Goal: Information Seeking & Learning: Learn about a topic

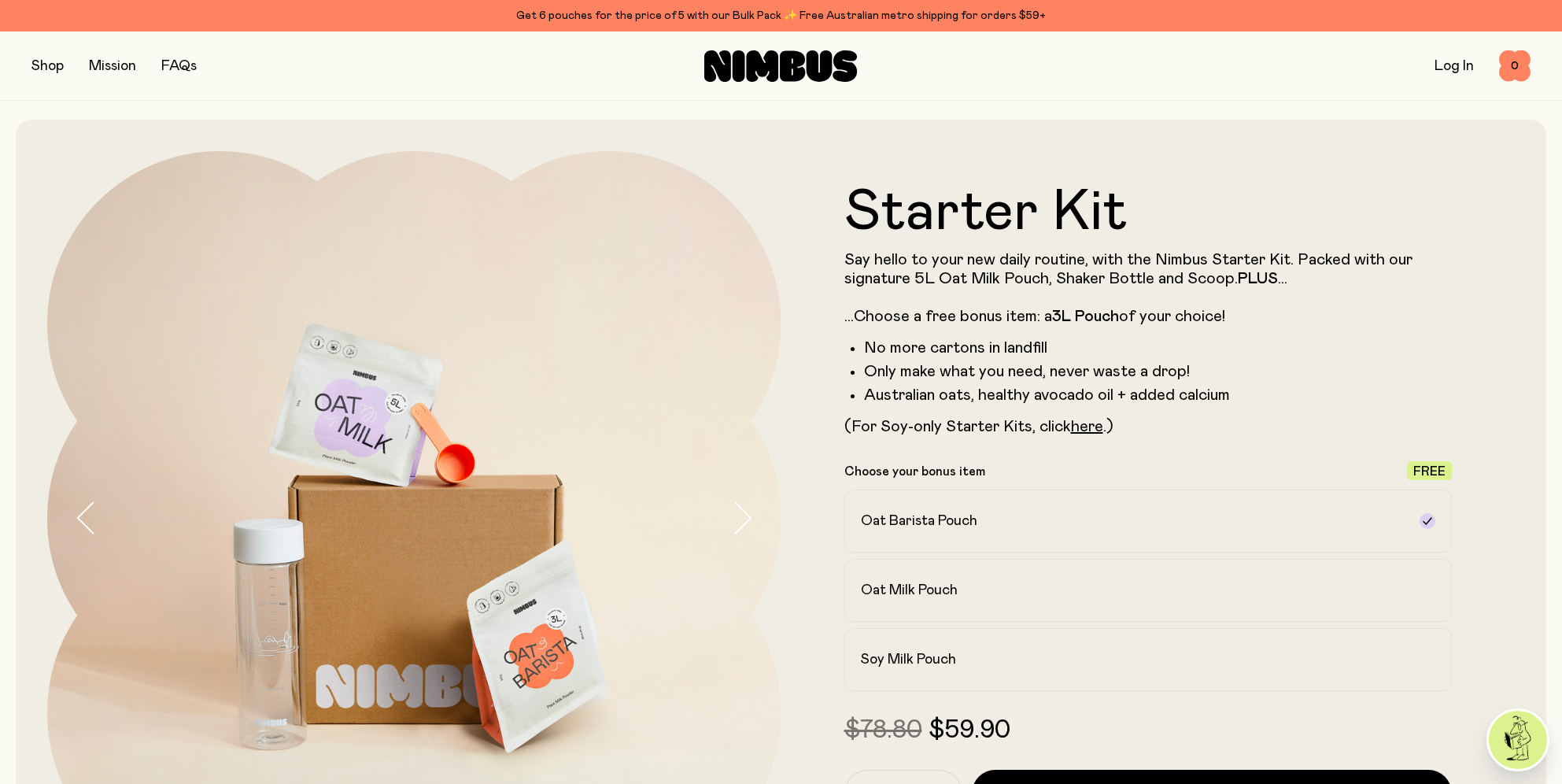
scroll to position [249, 0]
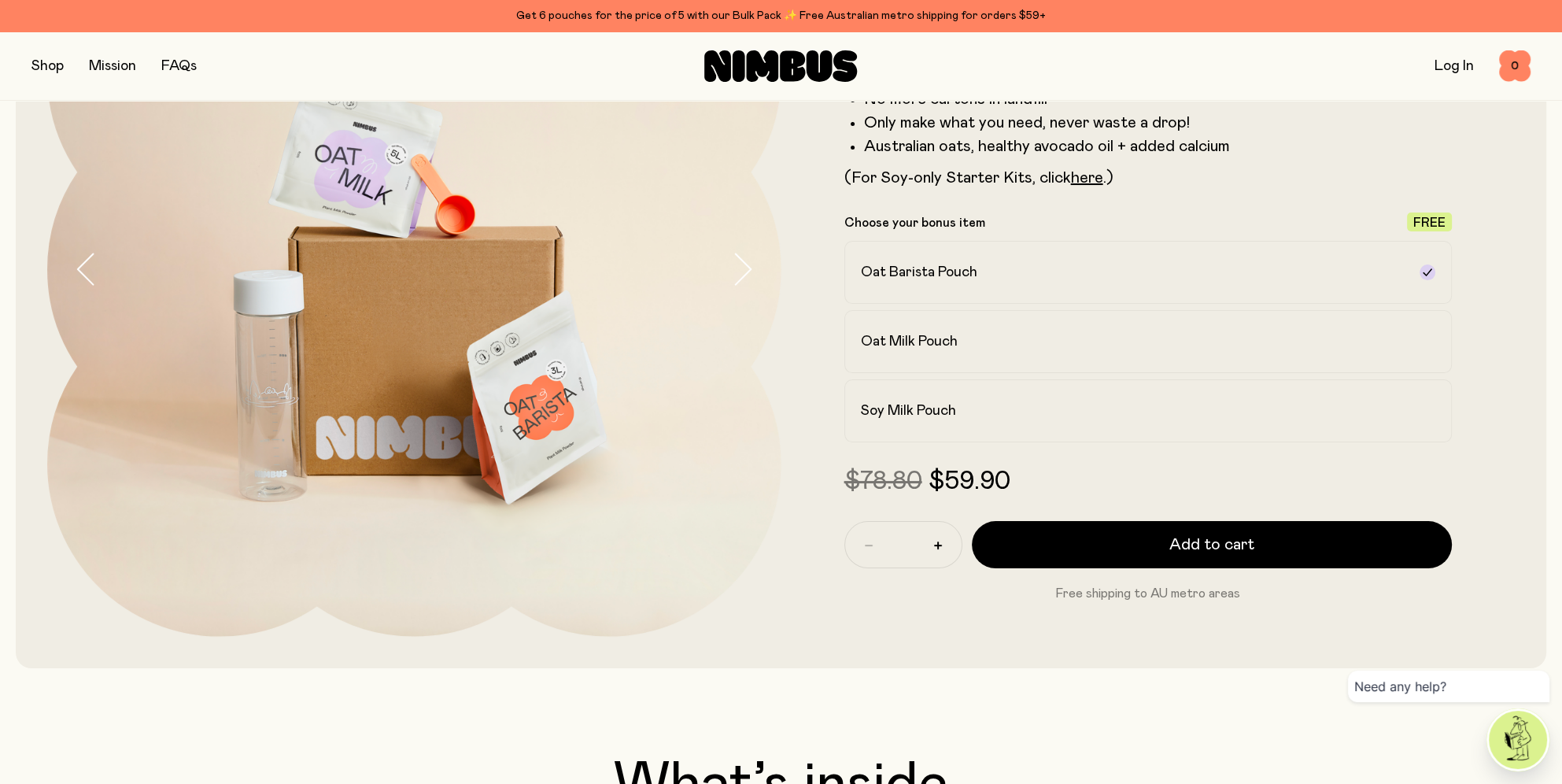
click at [53, 63] on button "button" at bounding box center [48, 66] width 32 height 22
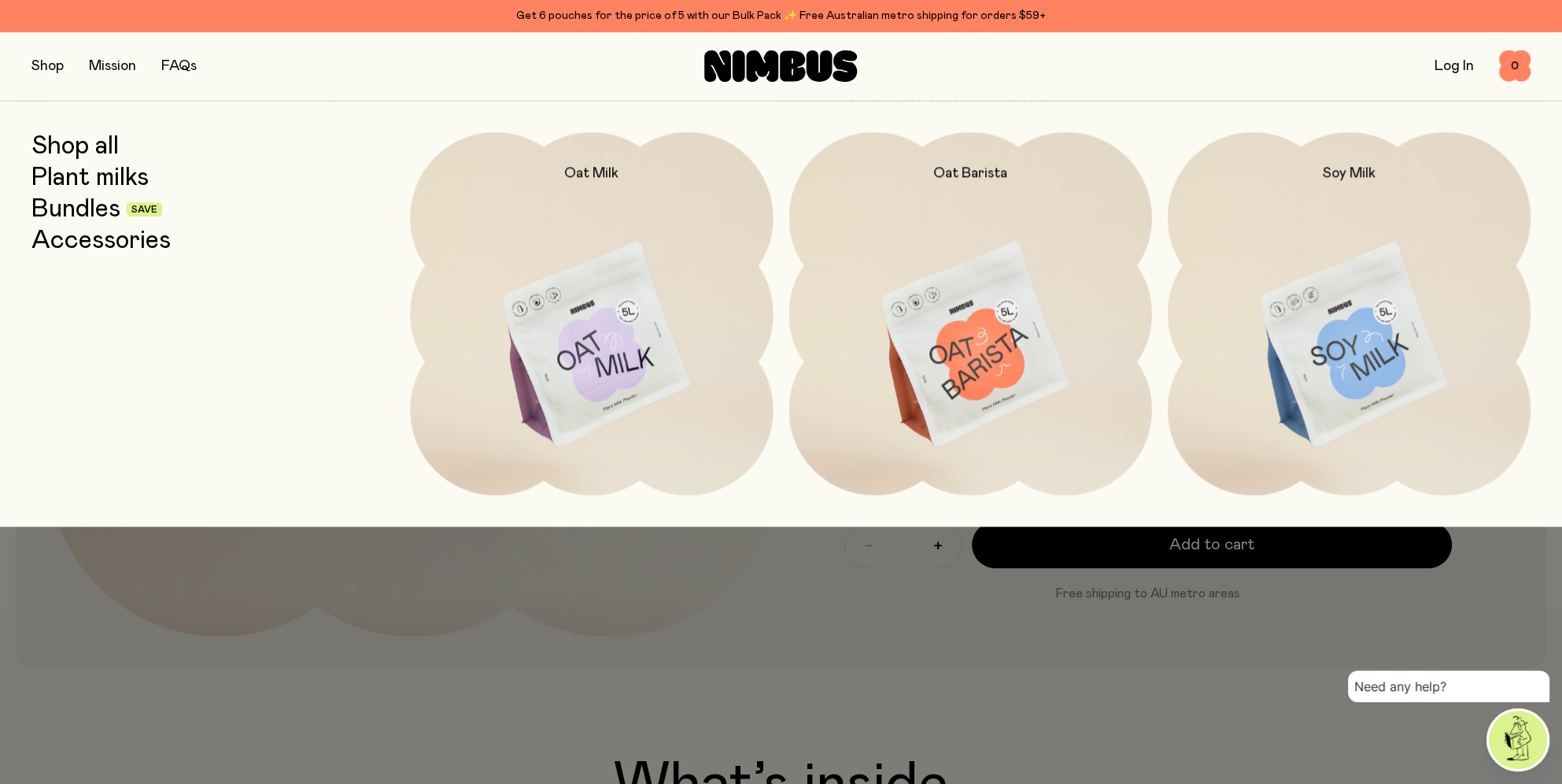
click at [110, 219] on link "Bundles" at bounding box center [75, 209] width 89 height 29
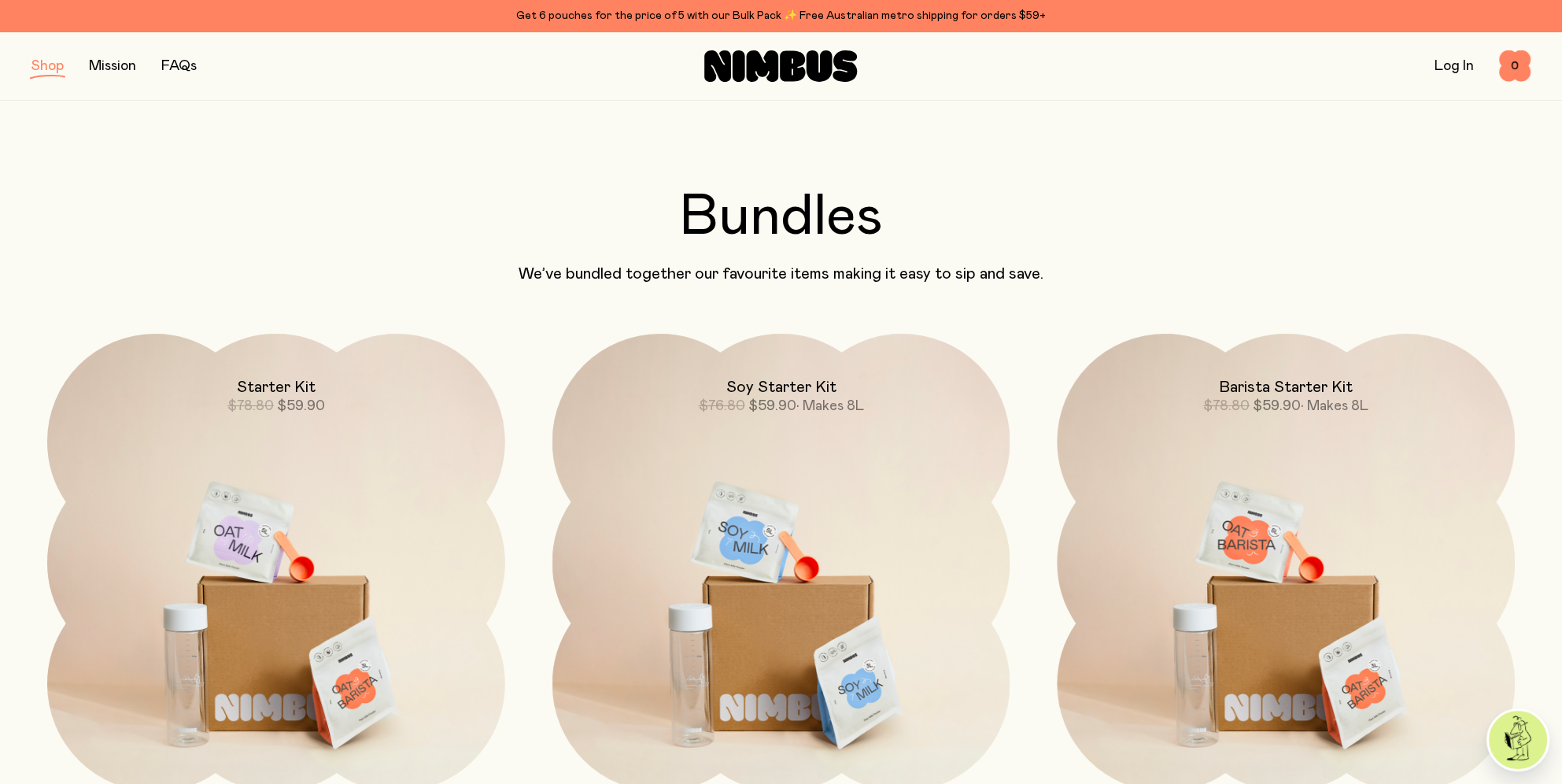
click at [172, 84] on div "Shop Mission FAQs Log In 0 0" at bounding box center [781, 66] width 1499 height 68
click at [186, 65] on link "FAQs" at bounding box center [179, 66] width 35 height 14
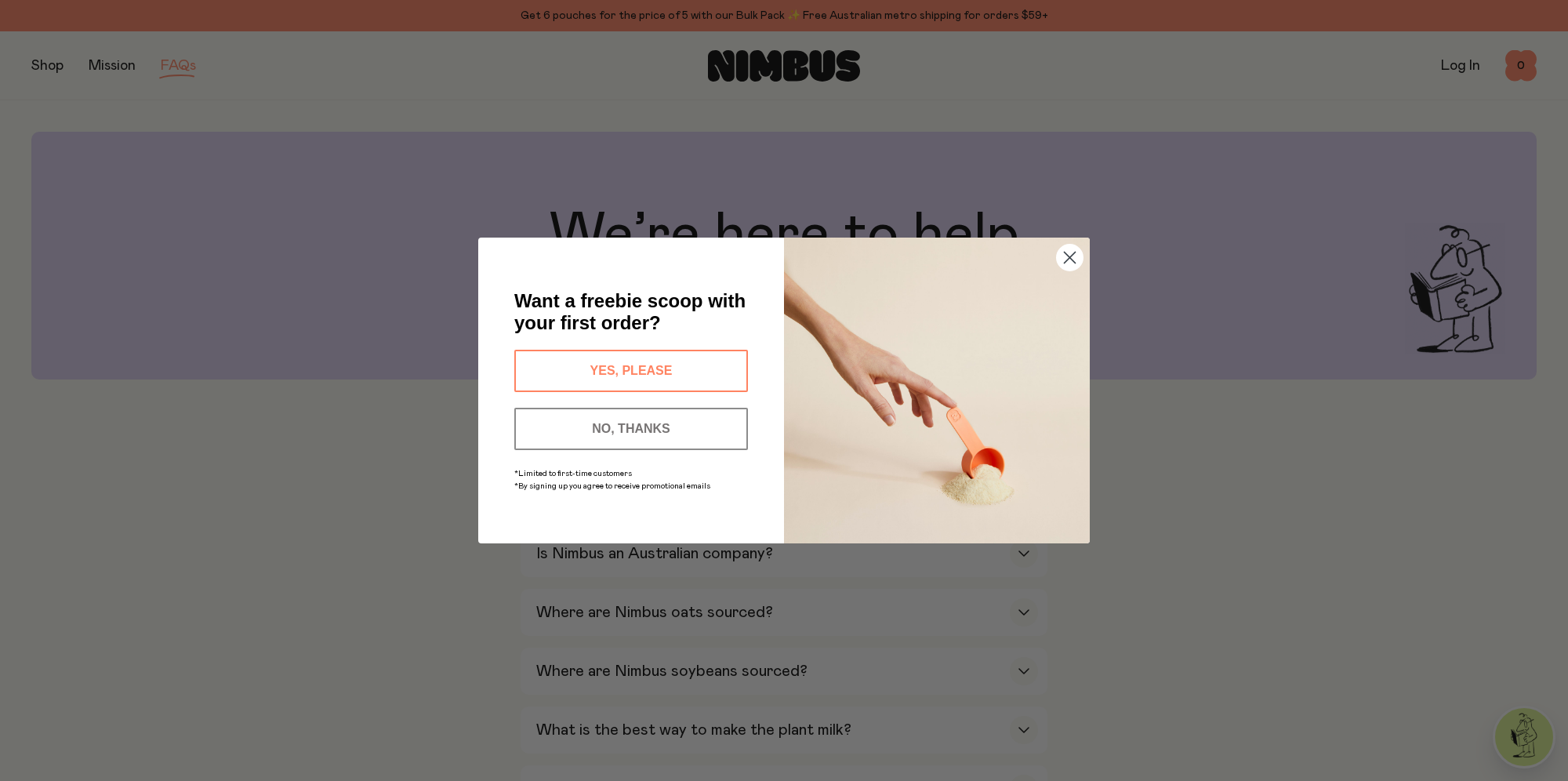
click at [1071, 259] on icon "Close dialog" at bounding box center [1070, 258] width 11 height 11
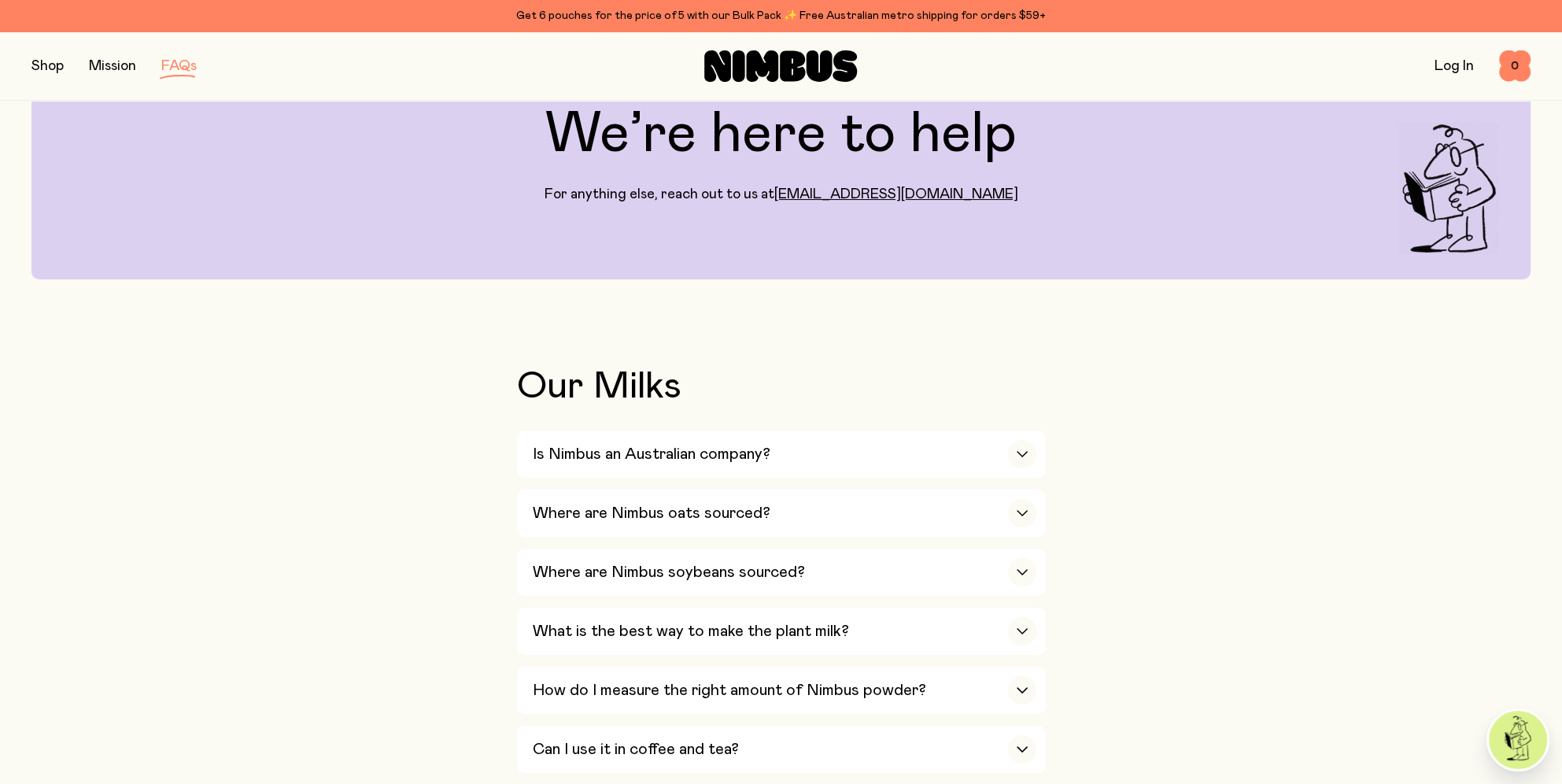
scroll to position [314, 0]
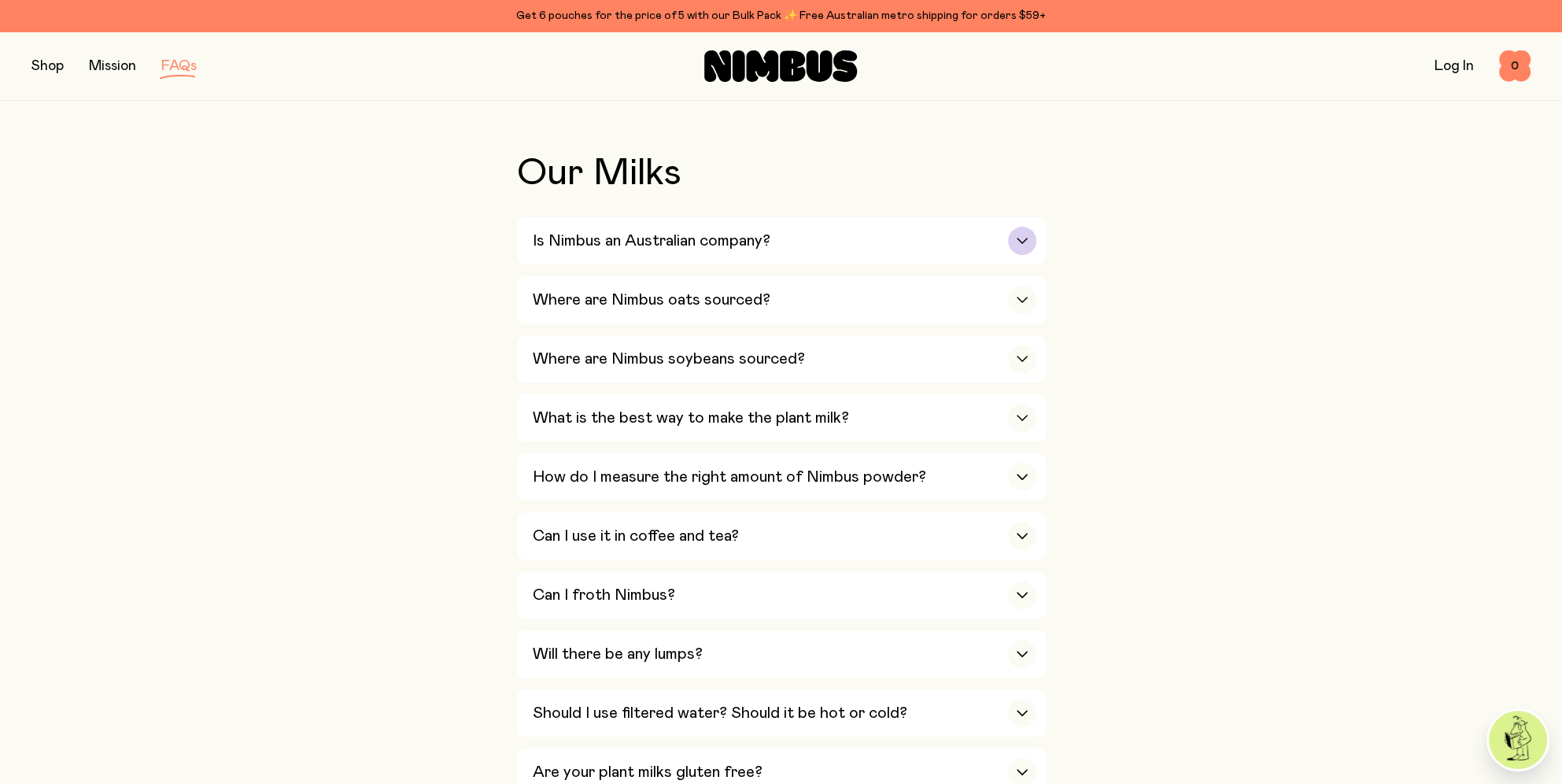
click at [979, 230] on div "Is Nimbus an Australian company?" at bounding box center [784, 241] width 504 height 48
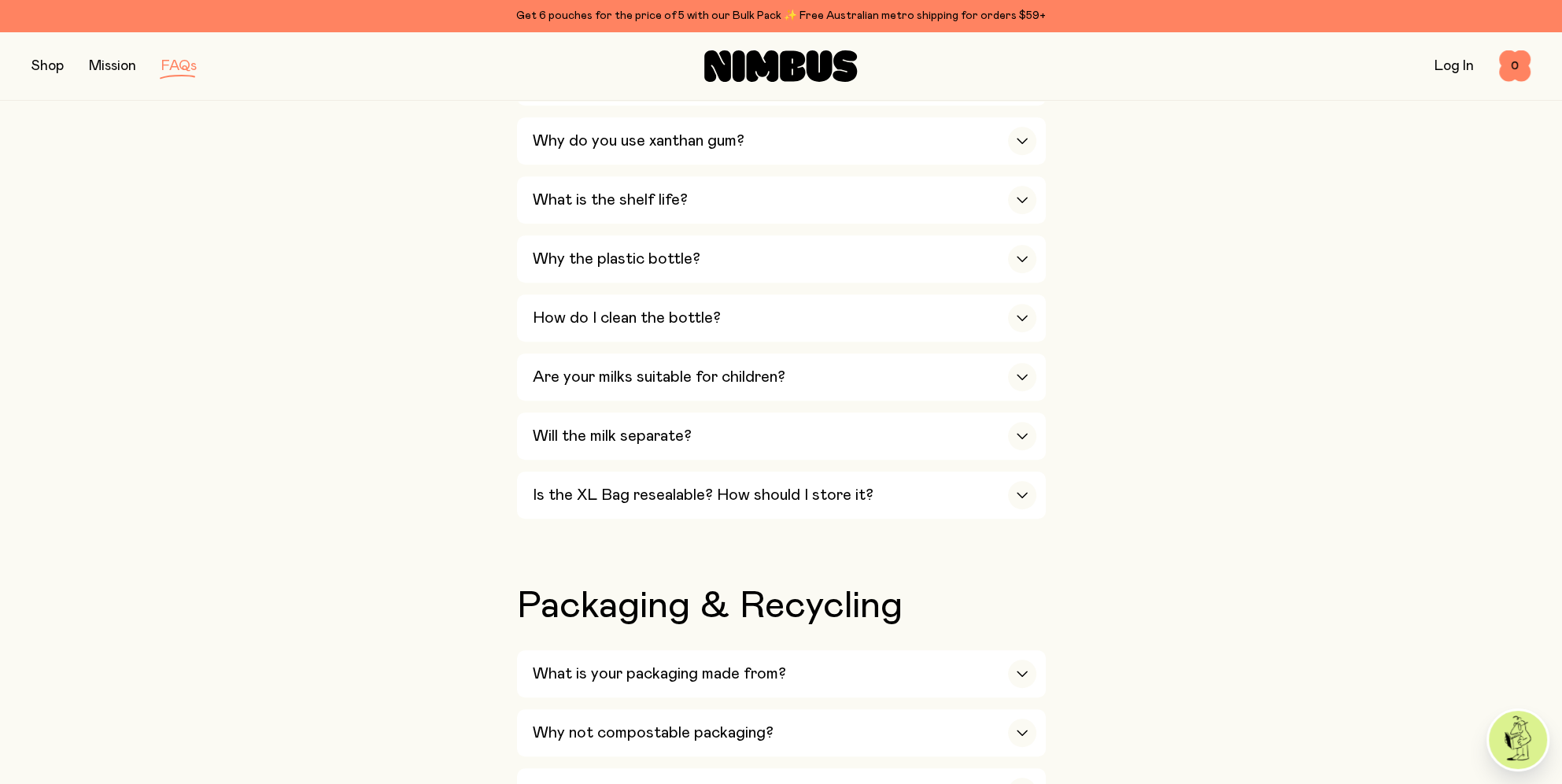
scroll to position [1101, 0]
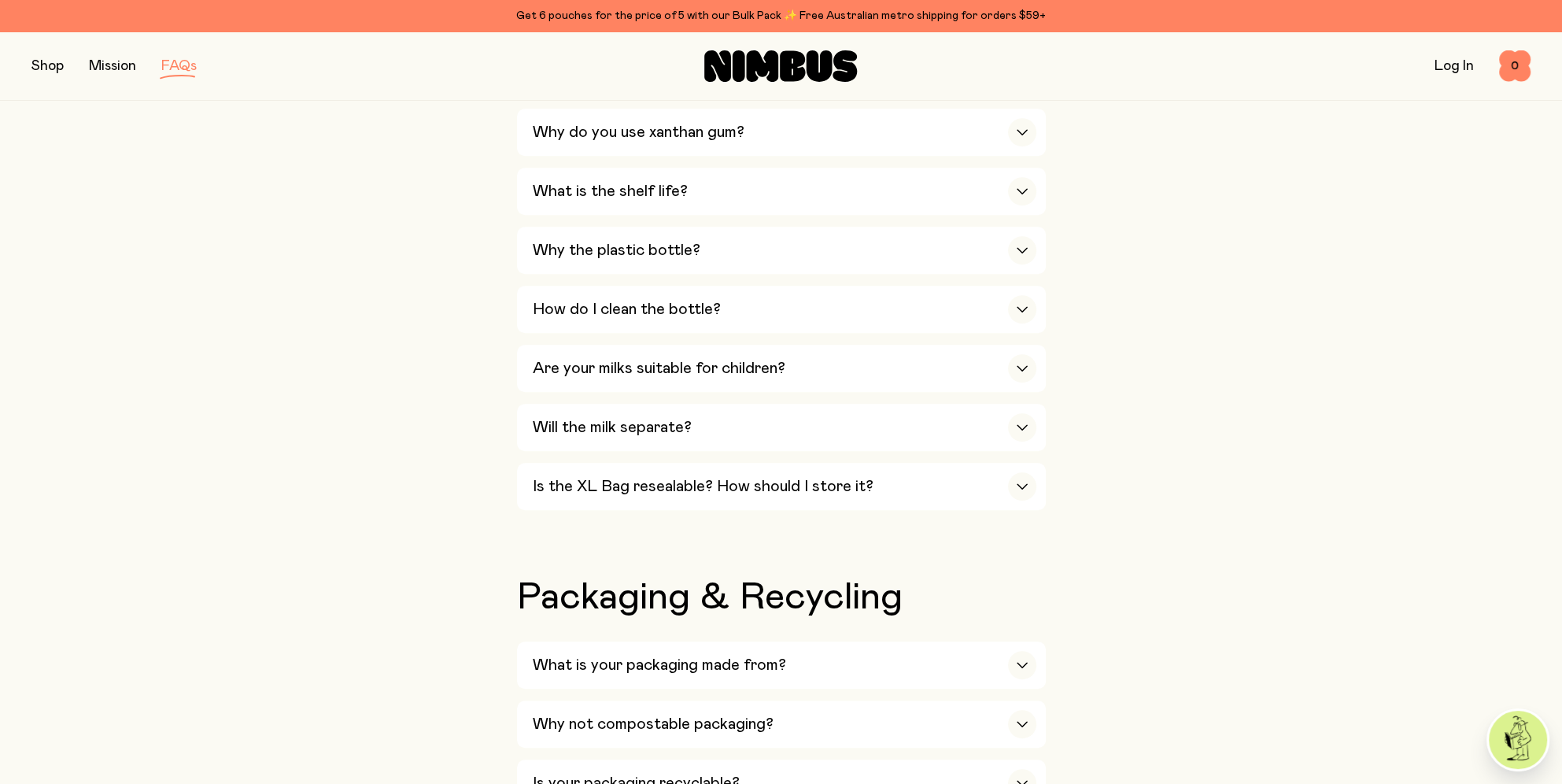
click at [48, 66] on button "button" at bounding box center [48, 66] width 32 height 22
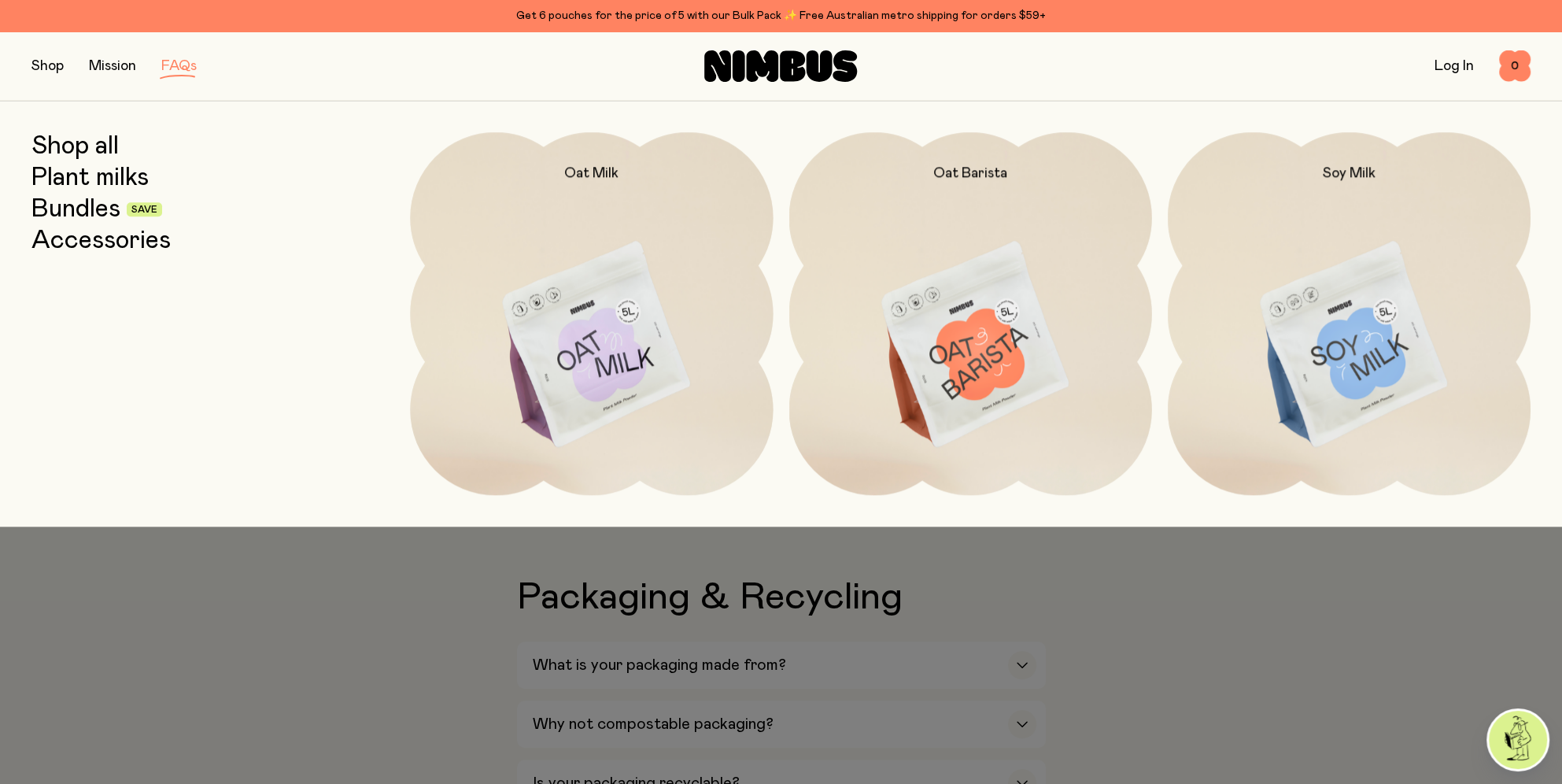
click at [96, 148] on link "Shop all" at bounding box center [75, 146] width 87 height 29
